Goal: Use online tool/utility: Utilize a website feature to perform a specific function

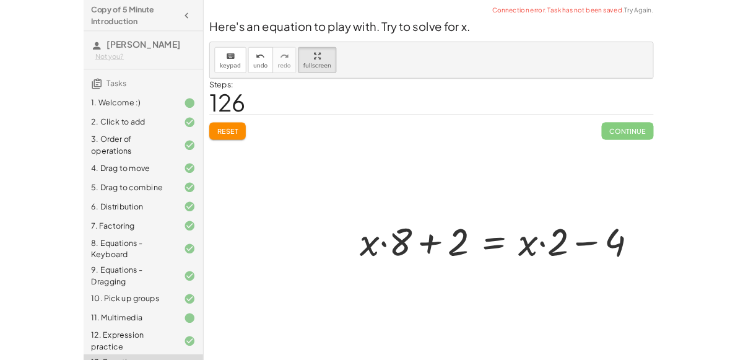
scroll to position [46, 0]
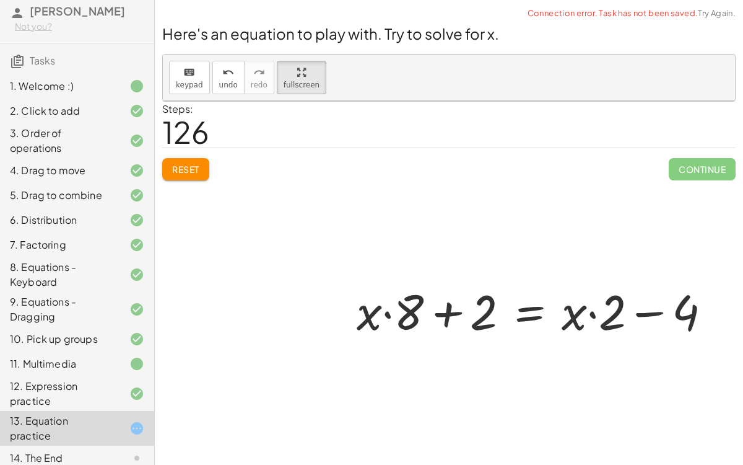
click at [645, 310] on div at bounding box center [539, 310] width 377 height 64
click at [592, 314] on div at bounding box center [539, 310] width 377 height 64
click at [382, 314] on div at bounding box center [539, 310] width 377 height 64
drag, startPoint x: 373, startPoint y: 314, endPoint x: 436, endPoint y: 325, distance: 64.1
click at [436, 325] on div at bounding box center [539, 310] width 377 height 64
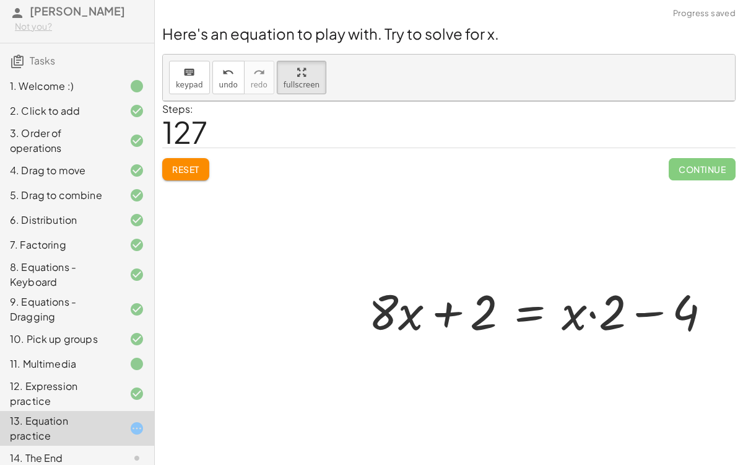
click at [447, 312] on div at bounding box center [544, 310] width 365 height 64
drag, startPoint x: 575, startPoint y: 315, endPoint x: 623, endPoint y: 313, distance: 48.4
click at [623, 313] on div at bounding box center [544, 310] width 365 height 64
click at [636, 308] on div at bounding box center [538, 310] width 353 height 64
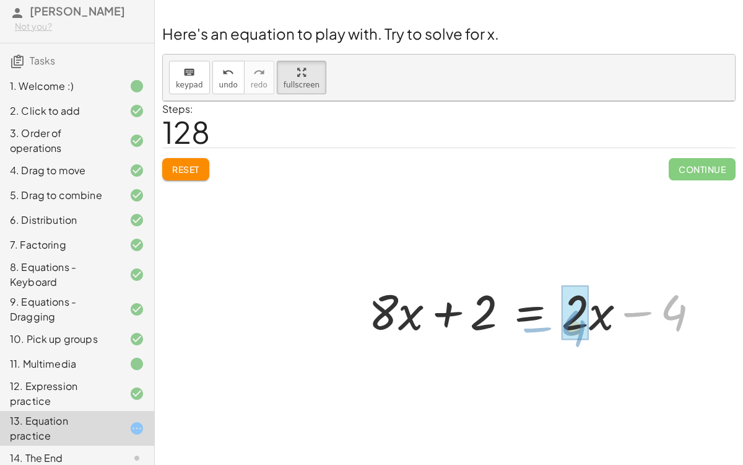
drag, startPoint x: 670, startPoint y: 309, endPoint x: 569, endPoint y: 323, distance: 102.0
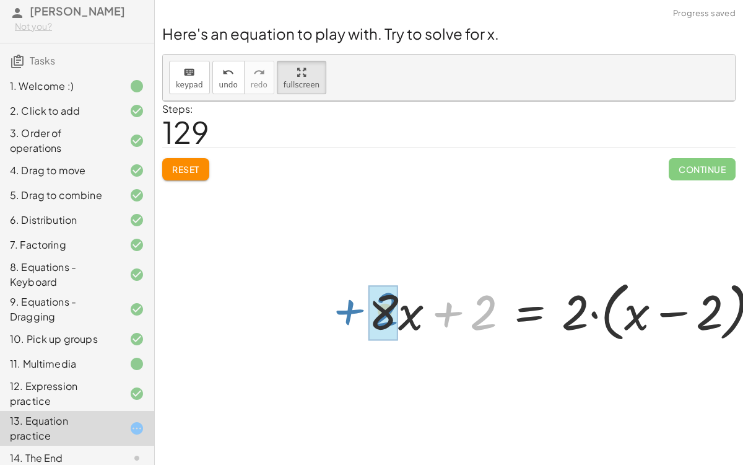
drag, startPoint x: 489, startPoint y: 312, endPoint x: 390, endPoint y: 309, distance: 99.2
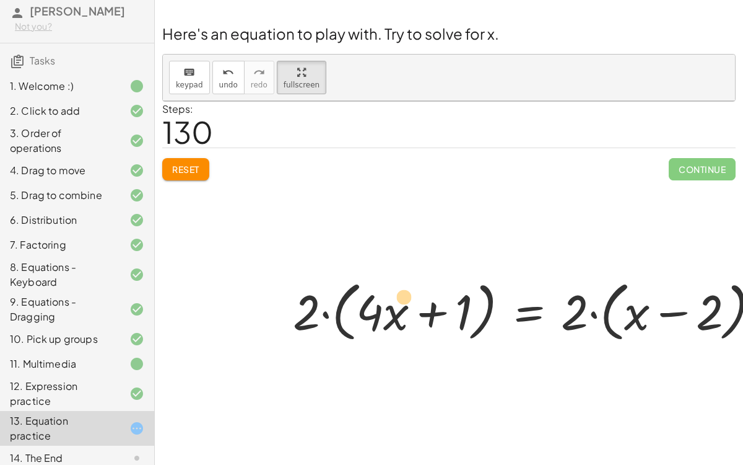
drag, startPoint x: 460, startPoint y: 309, endPoint x: 403, endPoint y: 299, distance: 58.6
click at [403, 299] on div at bounding box center [531, 309] width 489 height 71
click at [594, 313] on div at bounding box center [531, 309] width 489 height 71
drag, startPoint x: 571, startPoint y: 315, endPoint x: 642, endPoint y: 322, distance: 71.0
click at [642, 322] on div at bounding box center [531, 309] width 489 height 71
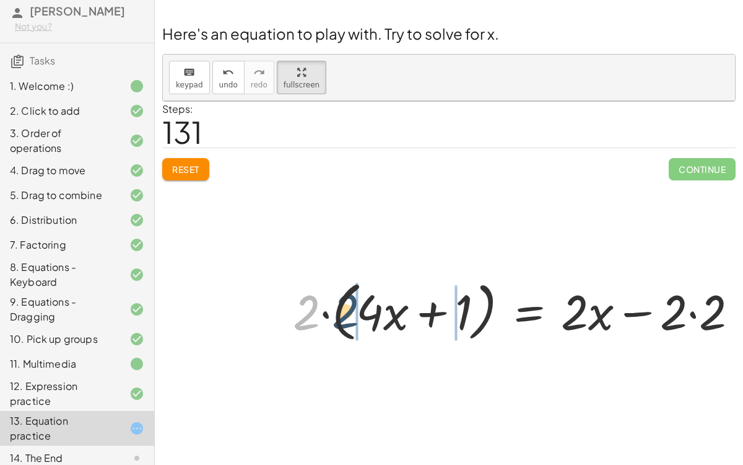
drag, startPoint x: 303, startPoint y: 315, endPoint x: 383, endPoint y: 309, distance: 80.2
click at [383, 309] on div at bounding box center [521, 309] width 468 height 71
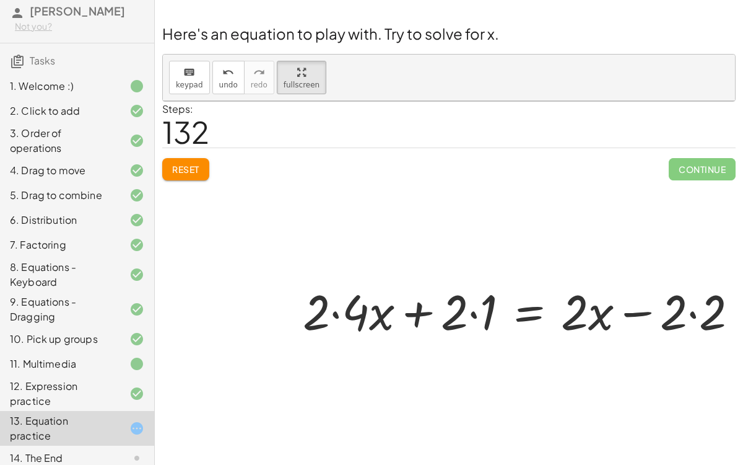
click at [336, 310] on div at bounding box center [526, 310] width 458 height 64
click at [219, 79] on button "undo undo" at bounding box center [229, 77] width 32 height 33
drag, startPoint x: 454, startPoint y: 314, endPoint x: 346, endPoint y: 315, distance: 107.8
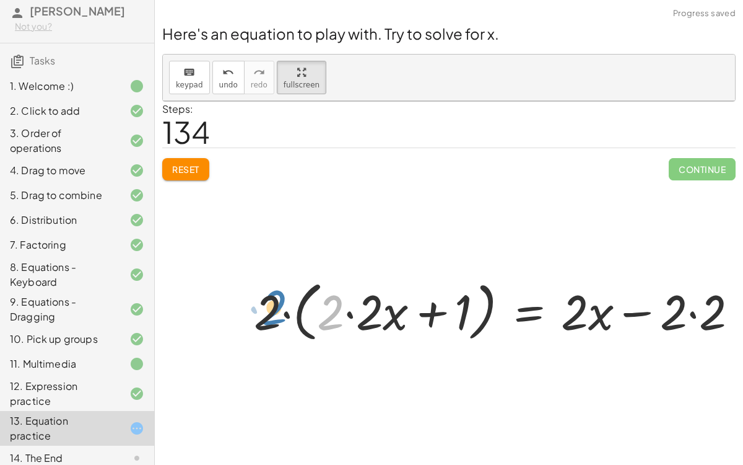
drag, startPoint x: 331, startPoint y: 312, endPoint x: 275, endPoint y: 307, distance: 56.0
click at [275, 307] on div at bounding box center [501, 309] width 507 height 71
drag, startPoint x: 255, startPoint y: 319, endPoint x: 318, endPoint y: 318, distance: 63.8
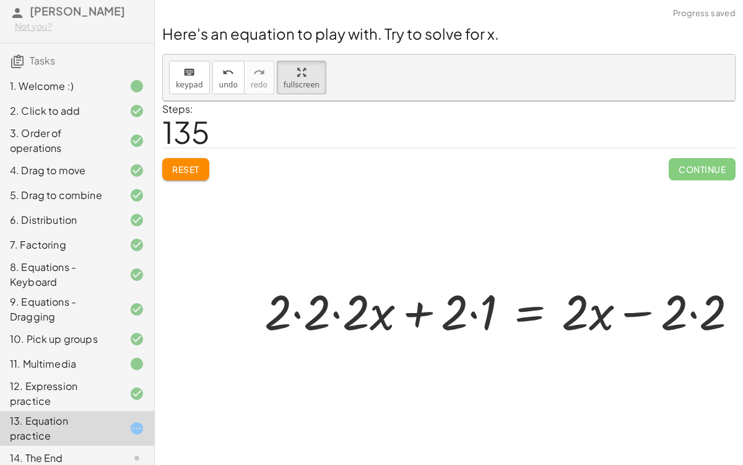
click at [297, 313] on div at bounding box center [506, 310] width 496 height 64
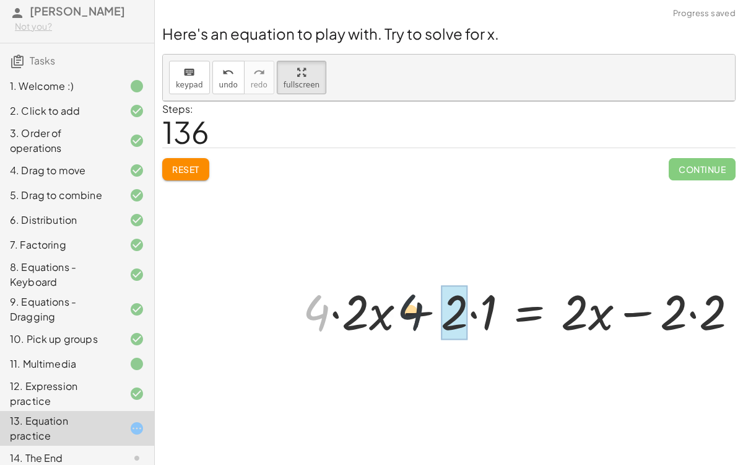
drag, startPoint x: 313, startPoint y: 314, endPoint x: 502, endPoint y: 323, distance: 189.8
click at [502, 323] on div at bounding box center [526, 310] width 458 height 64
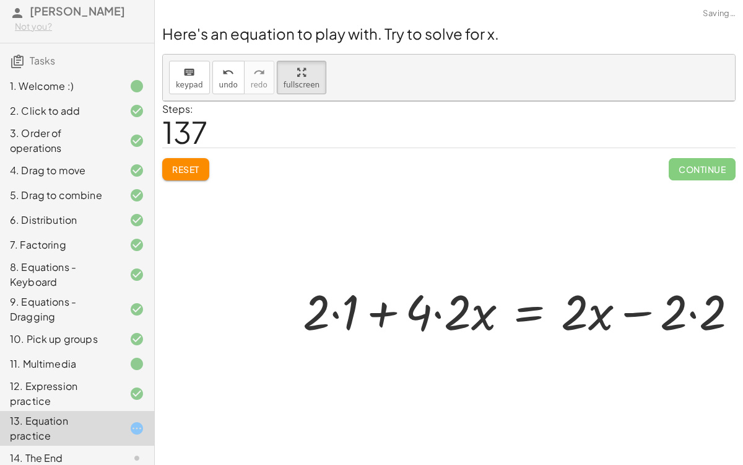
click at [335, 314] on div at bounding box center [526, 310] width 458 height 64
click at [382, 312] on div at bounding box center [540, 310] width 429 height 64
drag, startPoint x: 346, startPoint y: 315, endPoint x: 417, endPoint y: 317, distance: 70.7
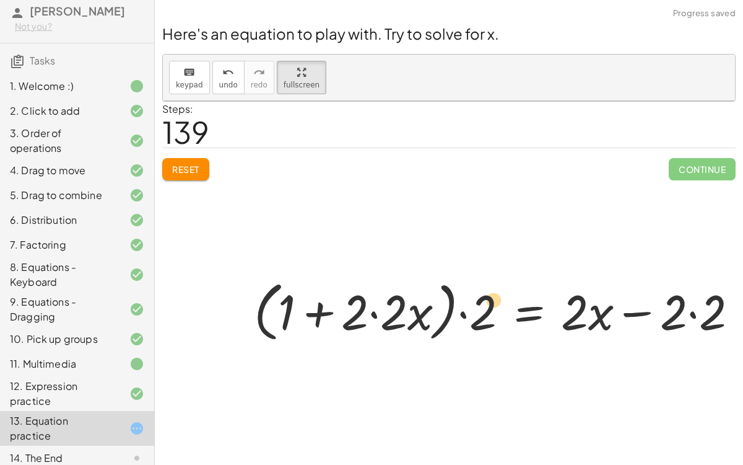
drag, startPoint x: 356, startPoint y: 308, endPoint x: 496, endPoint y: 298, distance: 140.4
click at [496, 298] on div at bounding box center [501, 309] width 507 height 71
drag, startPoint x: 481, startPoint y: 311, endPoint x: 356, endPoint y: 305, distance: 125.3
click at [356, 305] on div at bounding box center [501, 309] width 507 height 71
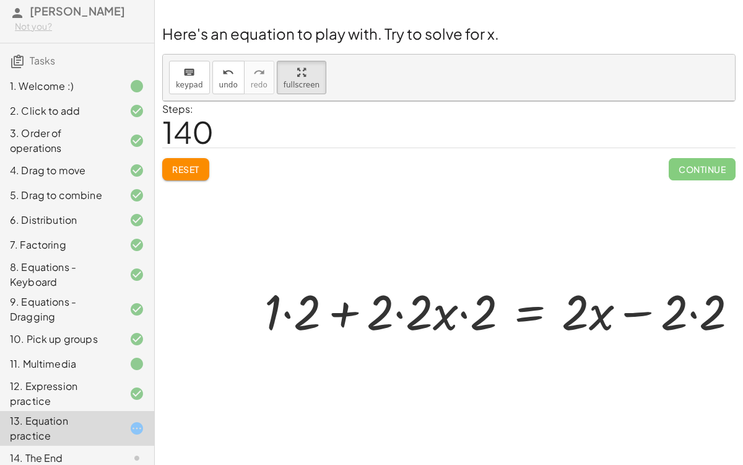
click at [284, 312] on div at bounding box center [506, 310] width 496 height 64
click at [343, 313] on div at bounding box center [521, 310] width 468 height 64
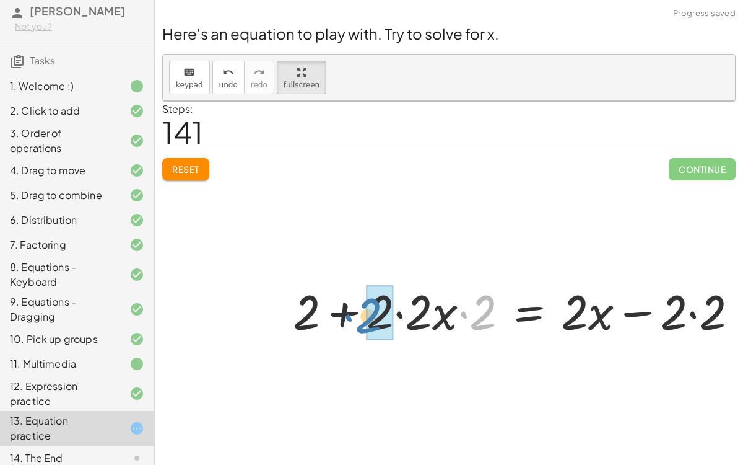
drag, startPoint x: 486, startPoint y: 313, endPoint x: 372, endPoint y: 316, distance: 114.0
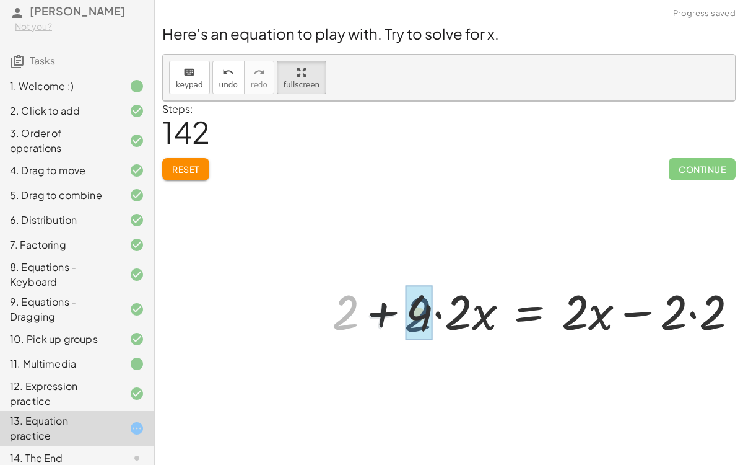
drag, startPoint x: 346, startPoint y: 318, endPoint x: 419, endPoint y: 320, distance: 73.7
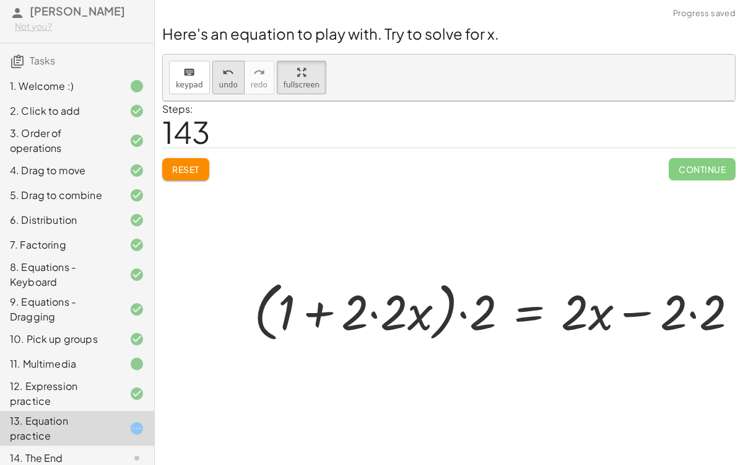
click at [222, 75] on icon "undo" at bounding box center [228, 72] width 12 height 15
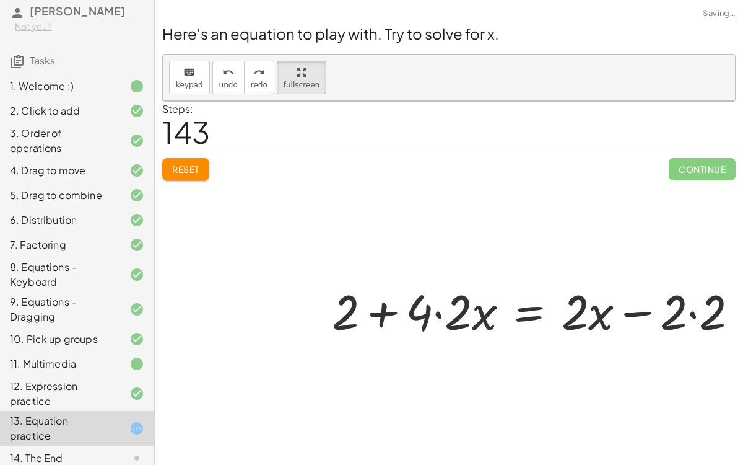
click at [690, 315] on div at bounding box center [540, 310] width 429 height 64
click at [515, 315] on div at bounding box center [521, 310] width 390 height 64
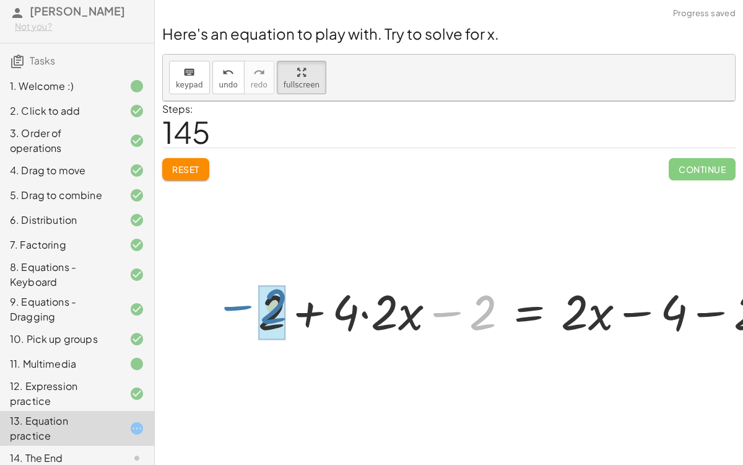
drag, startPoint x: 489, startPoint y: 318, endPoint x: 275, endPoint y: 313, distance: 214.4
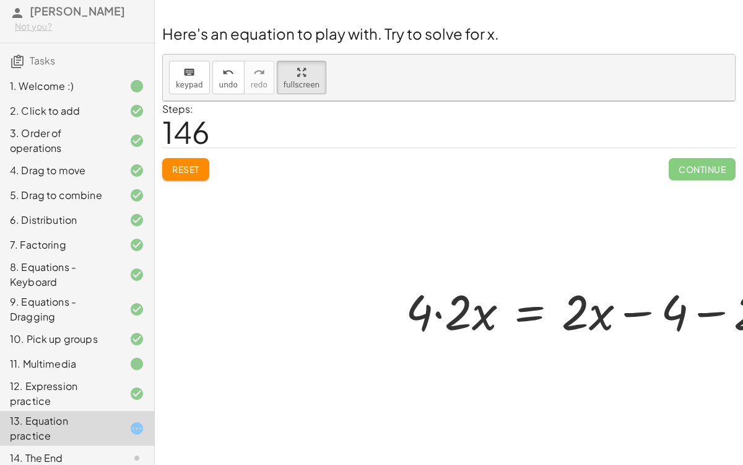
click at [704, 311] on div at bounding box center [595, 310] width 390 height 64
drag, startPoint x: 679, startPoint y: 315, endPoint x: 693, endPoint y: 315, distance: 13.6
click at [693, 315] on div at bounding box center [558, 310] width 317 height 64
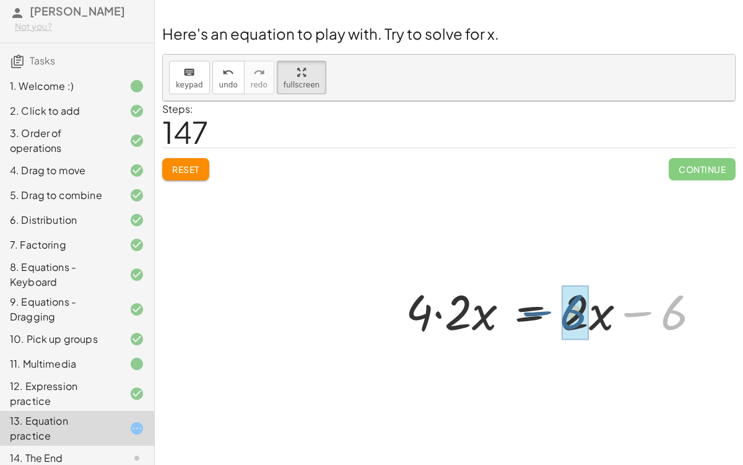
drag, startPoint x: 670, startPoint y: 315, endPoint x: 568, endPoint y: 313, distance: 101.6
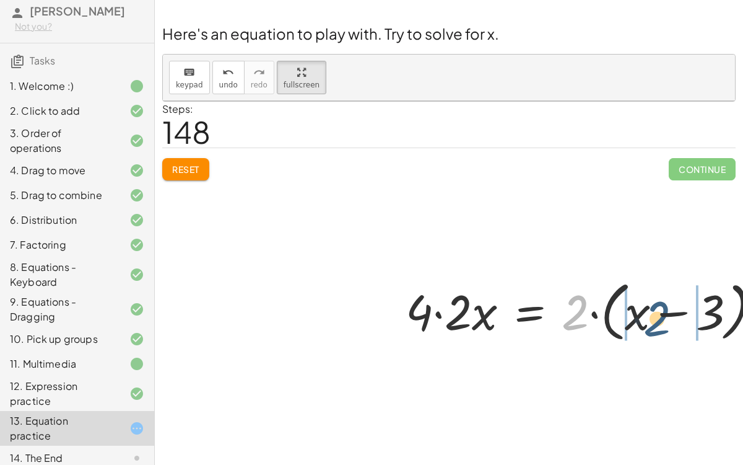
drag, startPoint x: 572, startPoint y: 310, endPoint x: 641, endPoint y: 310, distance: 69.4
click at [641, 310] on div at bounding box center [589, 309] width 378 height 71
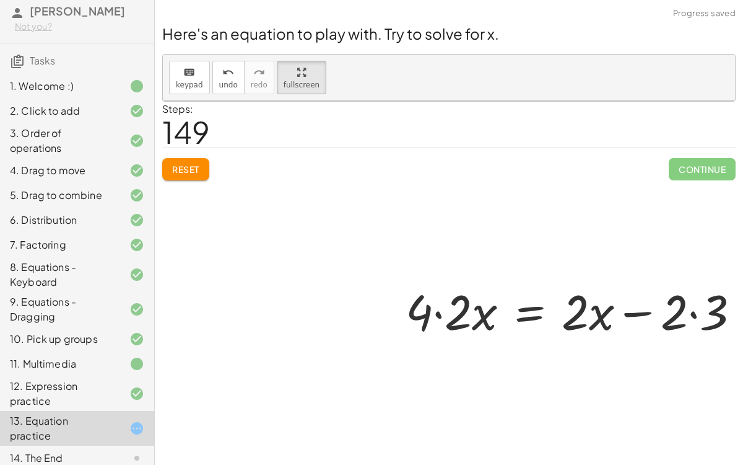
click at [693, 315] on div at bounding box center [578, 310] width 356 height 64
click at [634, 313] on div at bounding box center [558, 310] width 317 height 64
click at [213, 76] on button "undo undo" at bounding box center [229, 77] width 32 height 33
drag, startPoint x: 669, startPoint y: 318, endPoint x: 638, endPoint y: 315, distance: 31.7
click at [638, 315] on div at bounding box center [578, 310] width 356 height 64
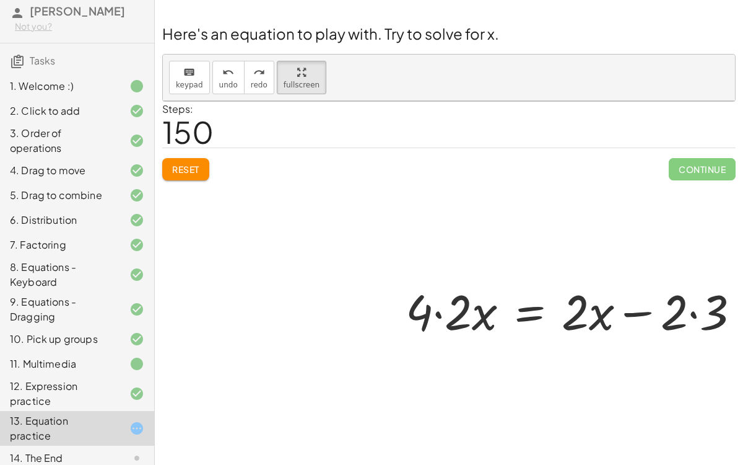
click at [641, 313] on div at bounding box center [578, 310] width 356 height 64
click at [25, 450] on div "14. The End" at bounding box center [60, 457] width 100 height 15
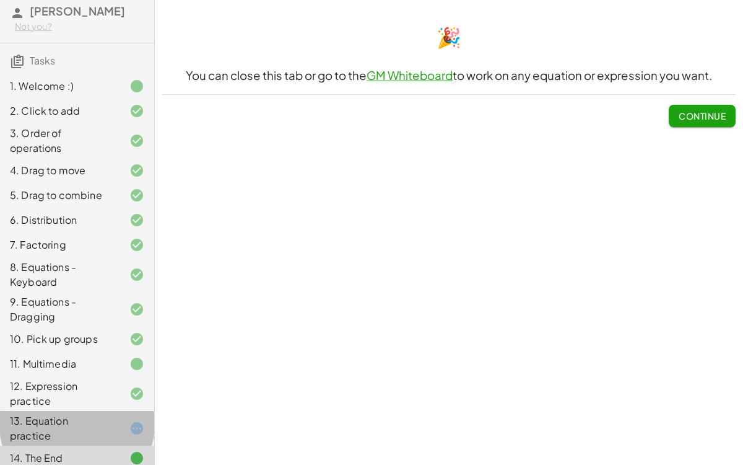
click at [119, 422] on div at bounding box center [127, 428] width 35 height 15
